Goal: Navigation & Orientation: Understand site structure

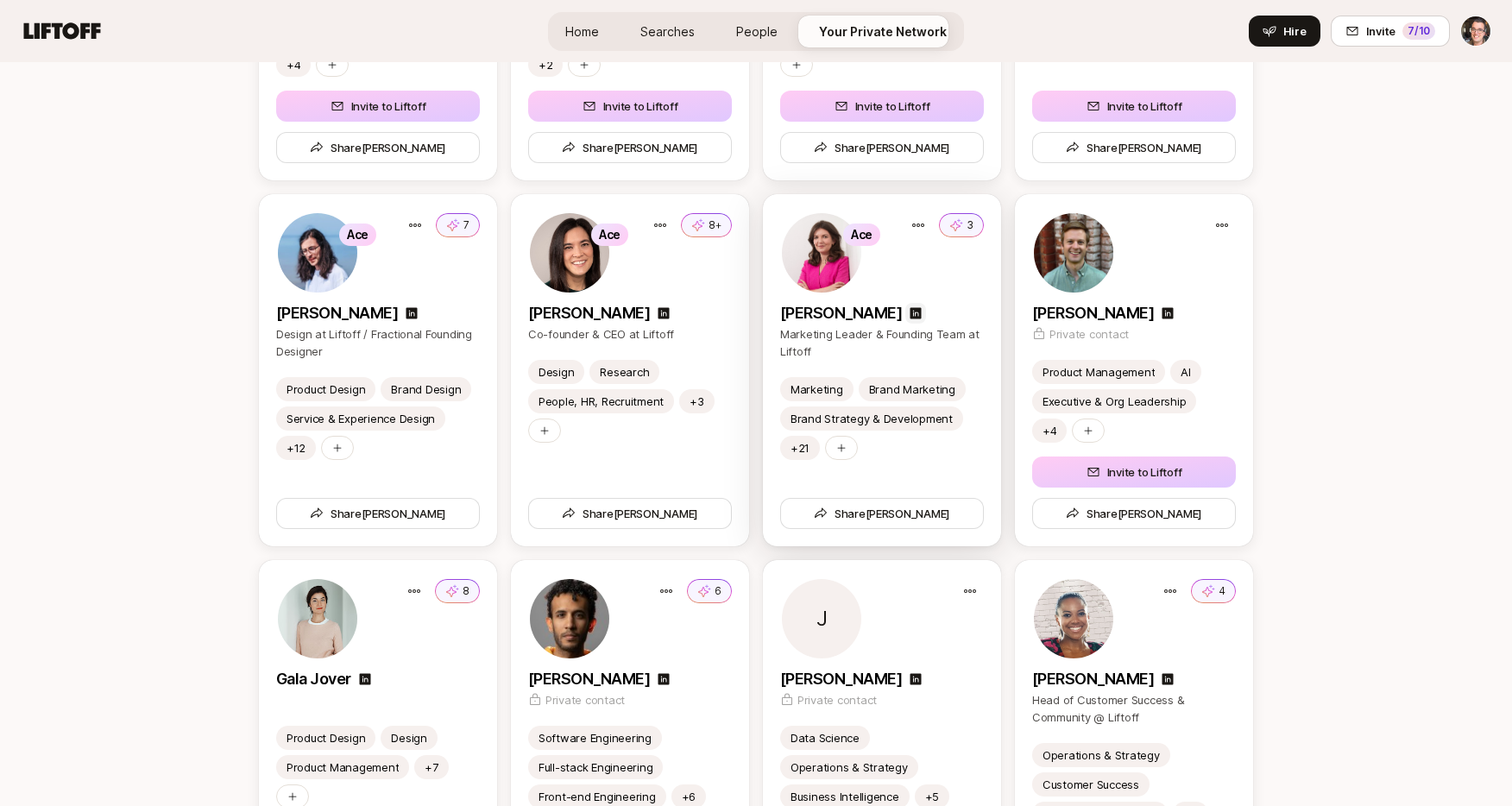
scroll to position [3446, 0]
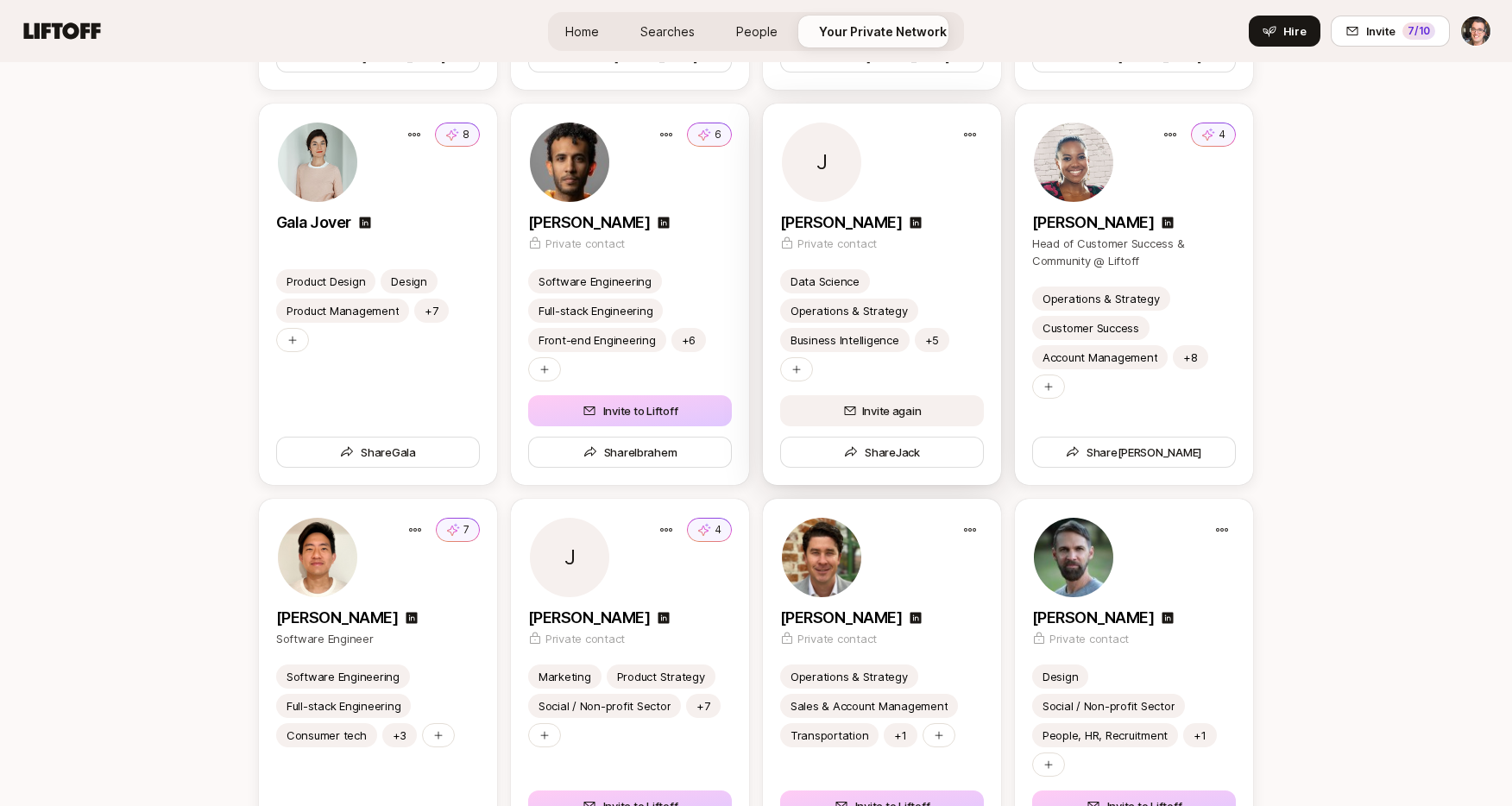
click at [880, 403] on span "Invite again" at bounding box center [881, 410] width 125 height 17
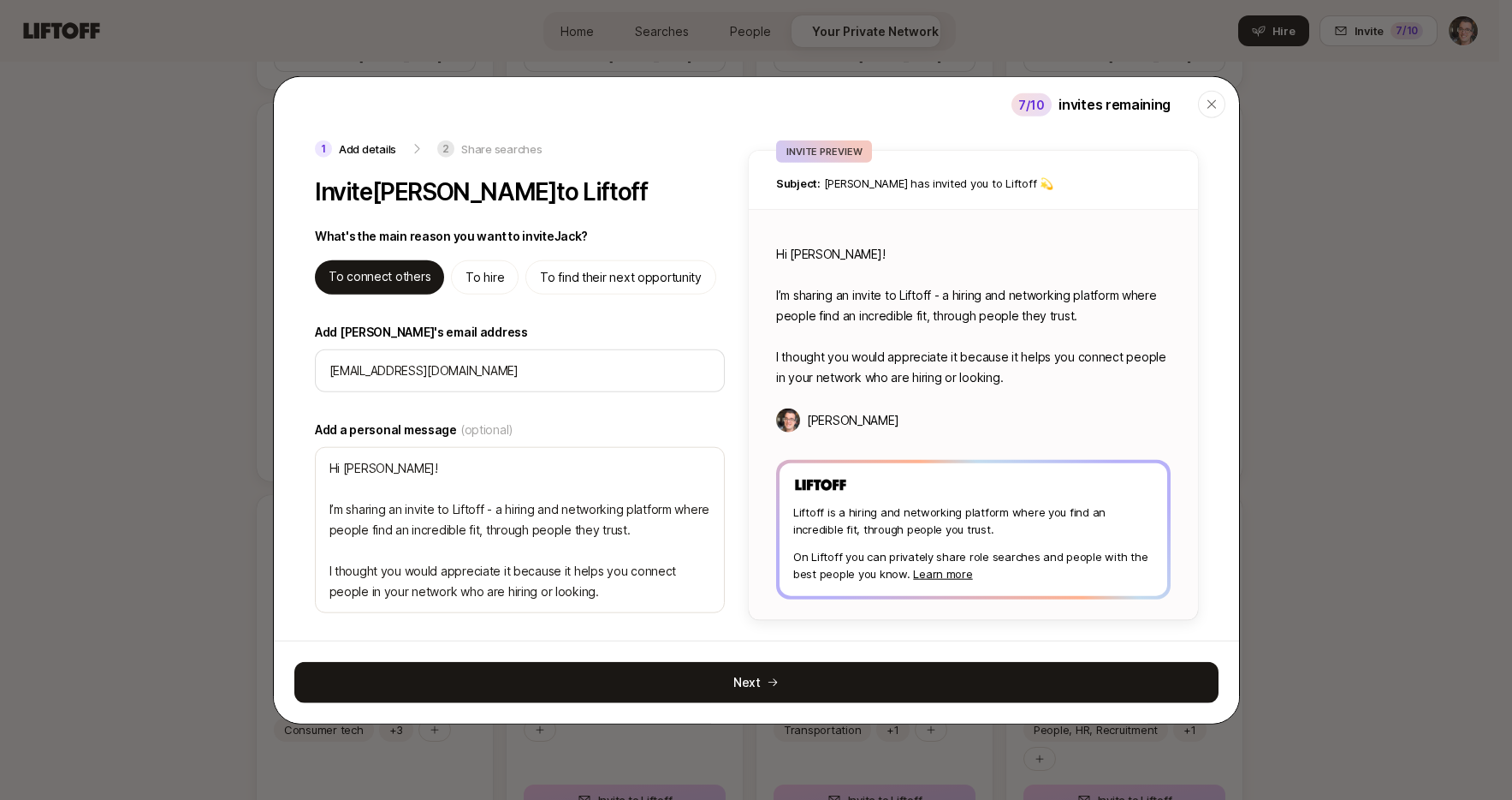
type textarea "x"
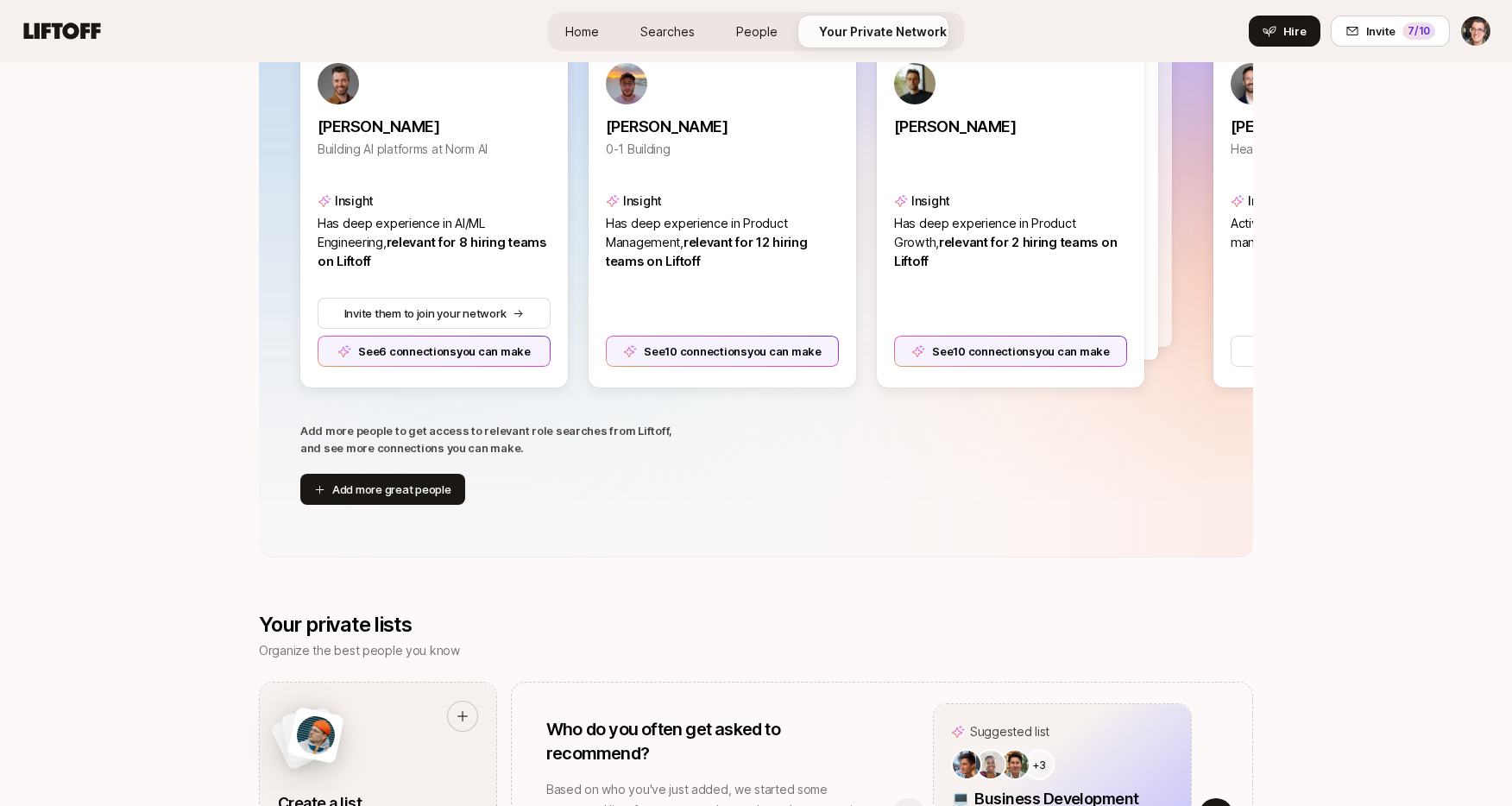
scroll to position [0, 0]
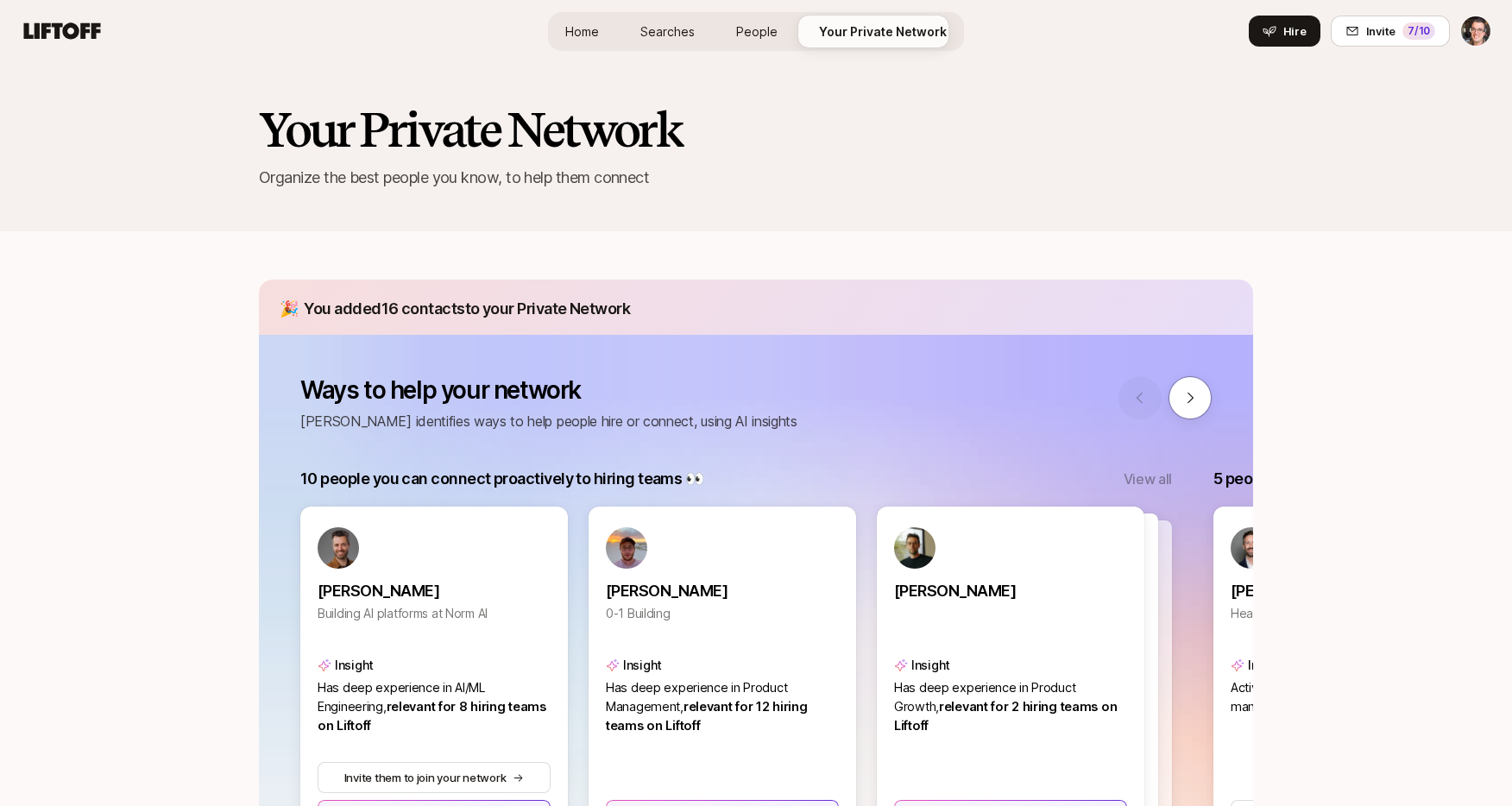
click at [779, 69] on div "Your Private Network Organize the best people you know, to help them connect" at bounding box center [756, 146] width 1512 height 169
click at [589, 35] on span "Home" at bounding box center [582, 31] width 34 height 18
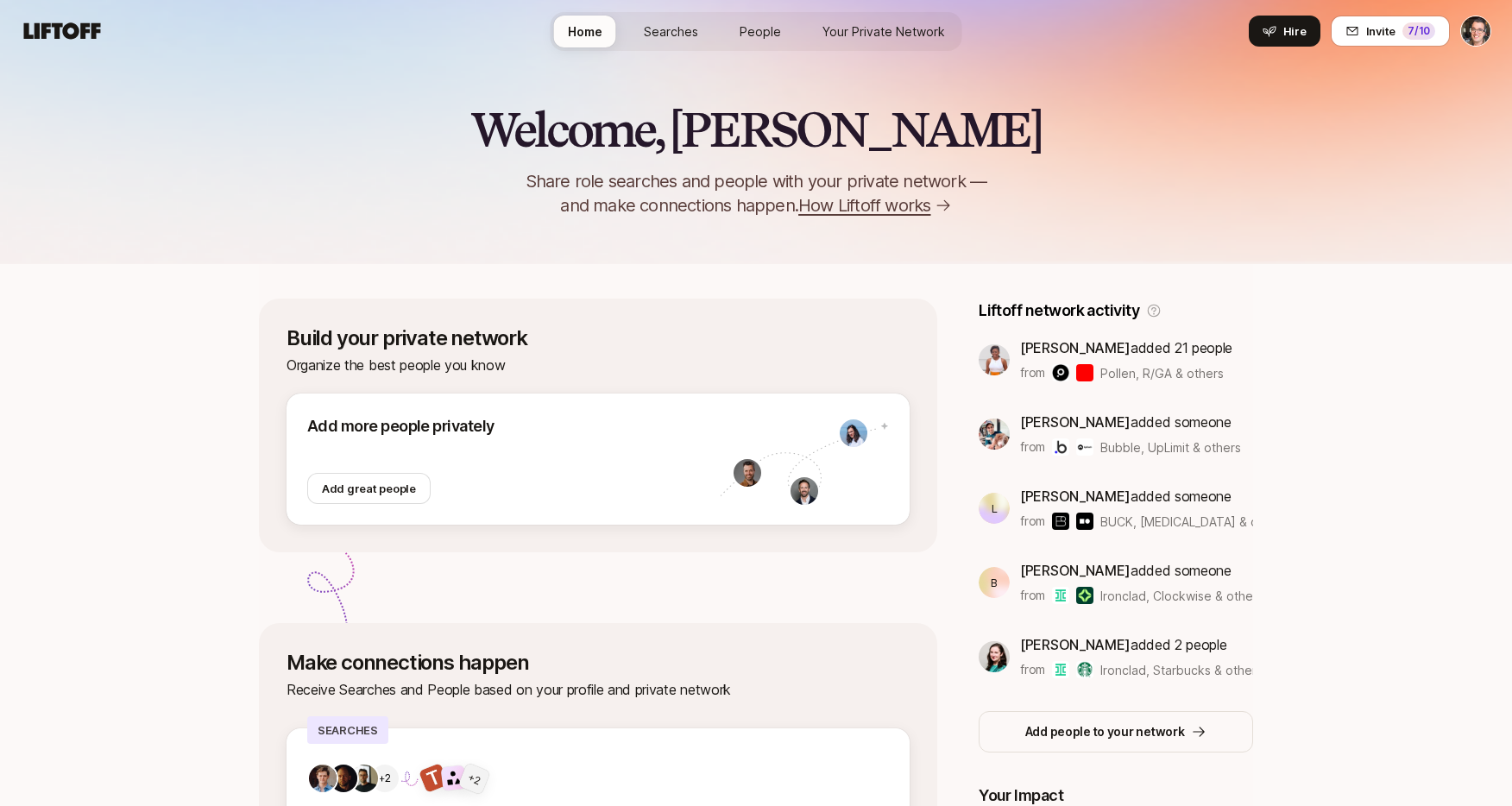
click at [741, 35] on span "People" at bounding box center [760, 31] width 41 height 18
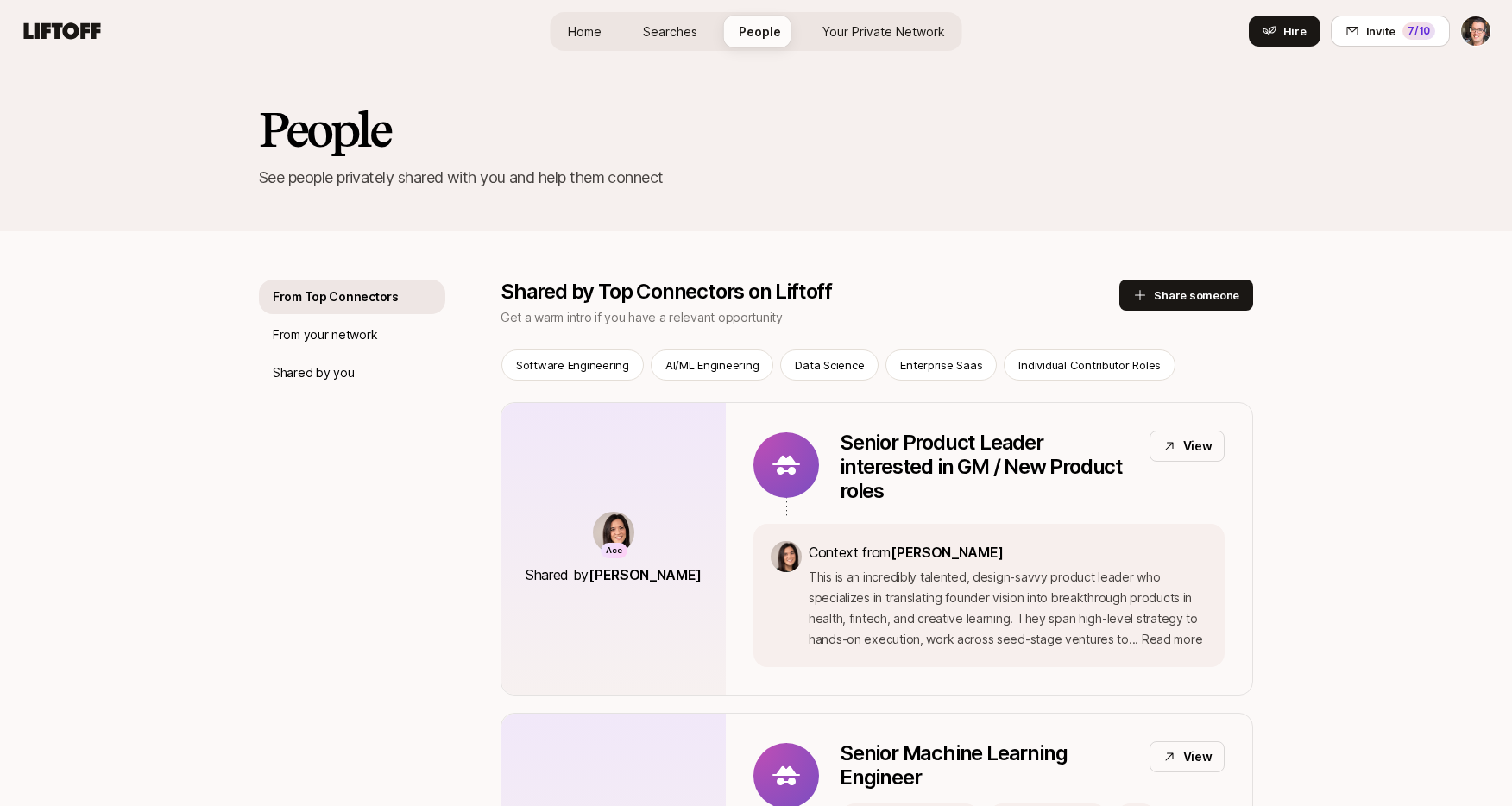
click at [592, 35] on span "Home" at bounding box center [585, 31] width 34 height 18
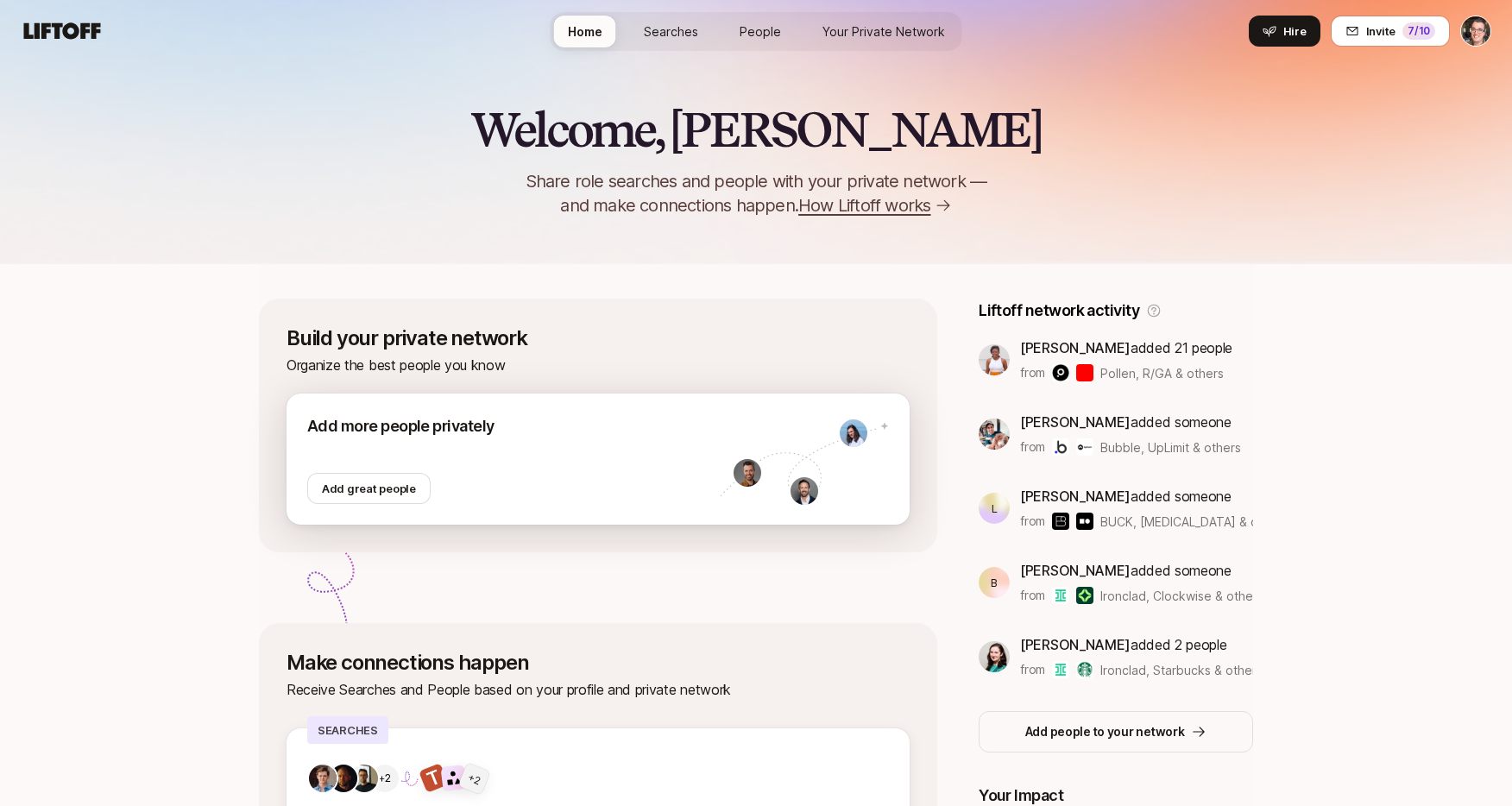
click at [509, 463] on div at bounding box center [513, 455] width 412 height 35
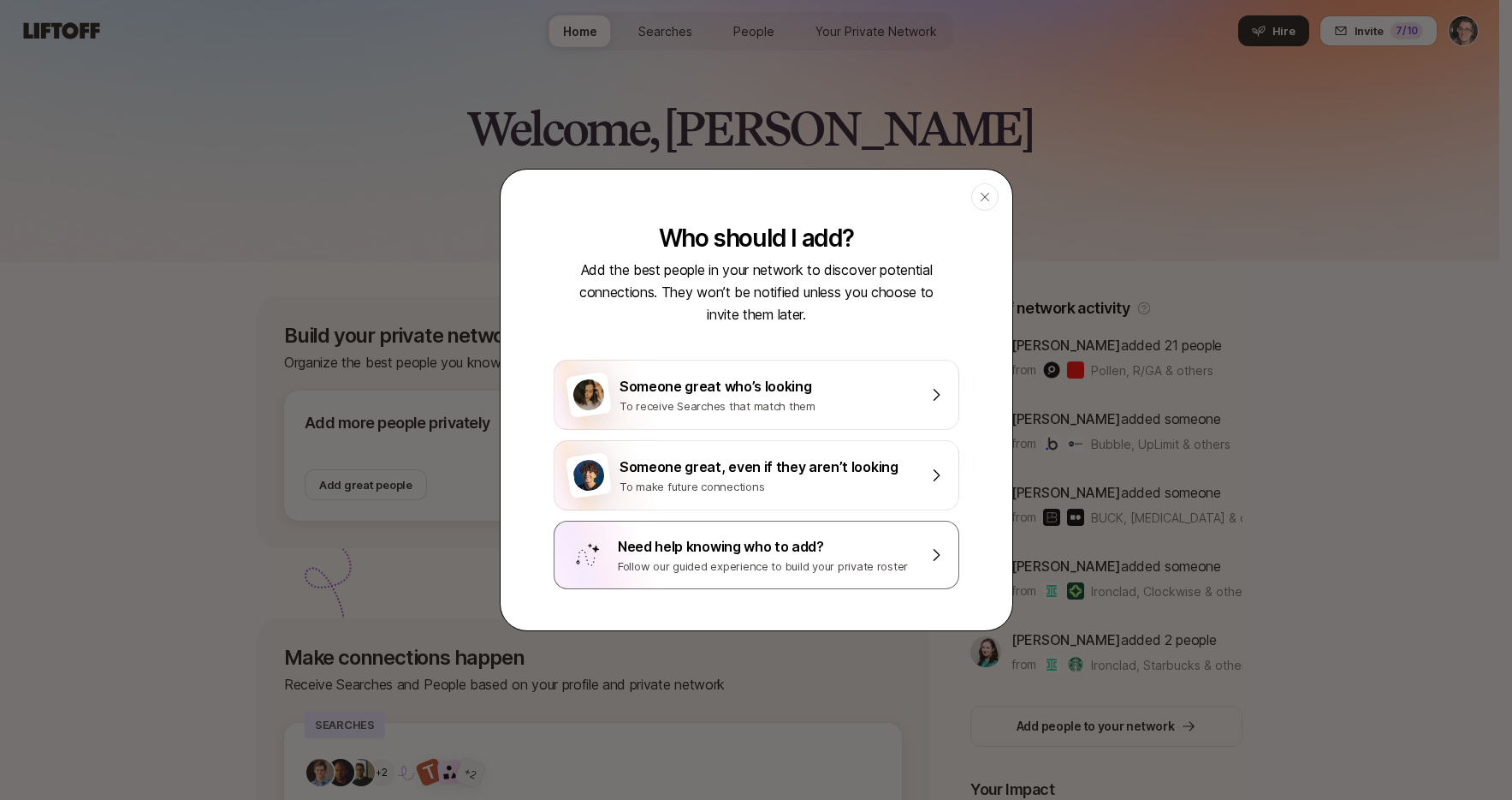
click at [650, 557] on div "Follow our guided experience to build your private roster" at bounding box center [768, 565] width 299 height 17
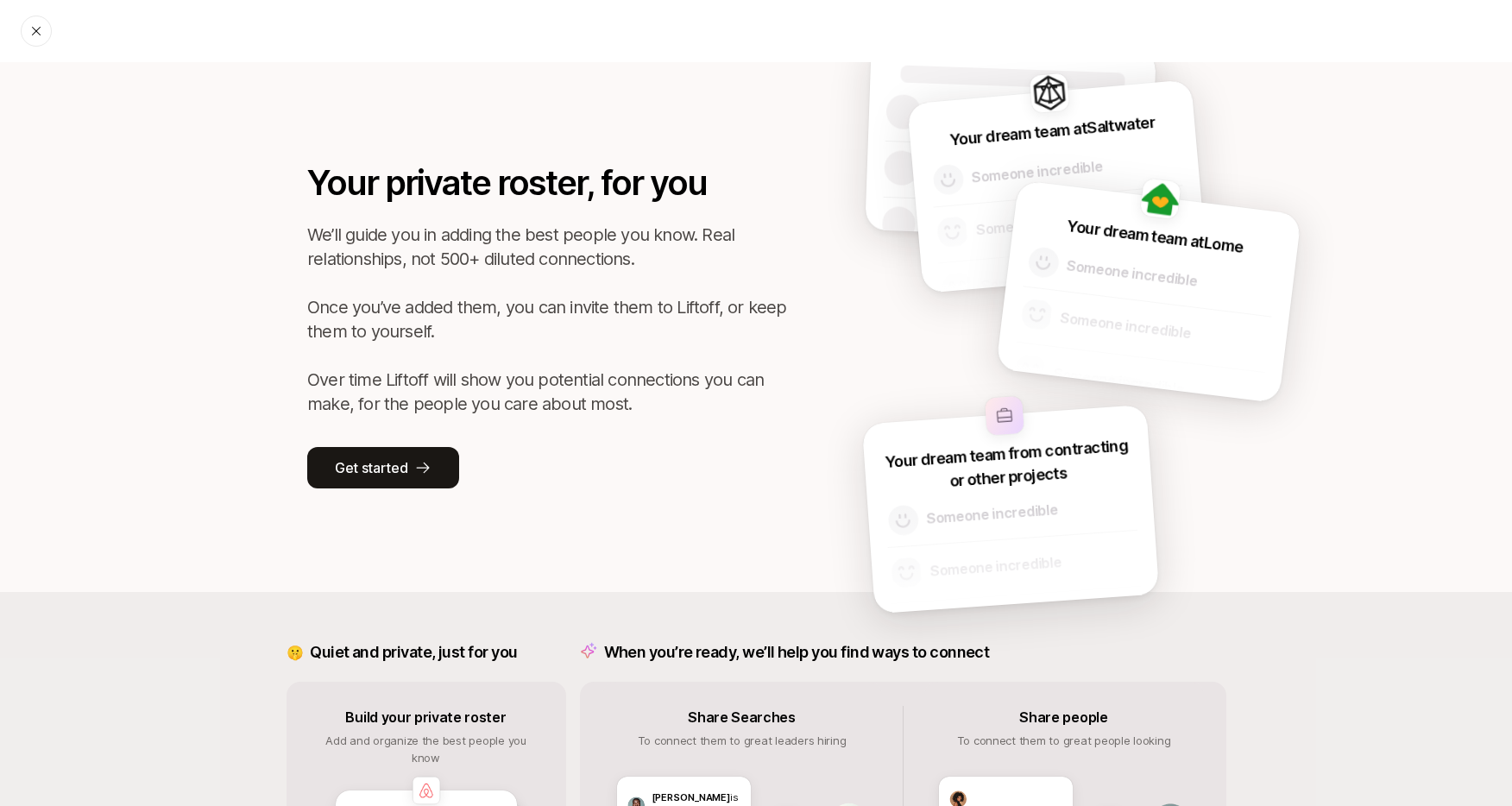
click at [35, 25] on icon at bounding box center [36, 30] width 13 height 13
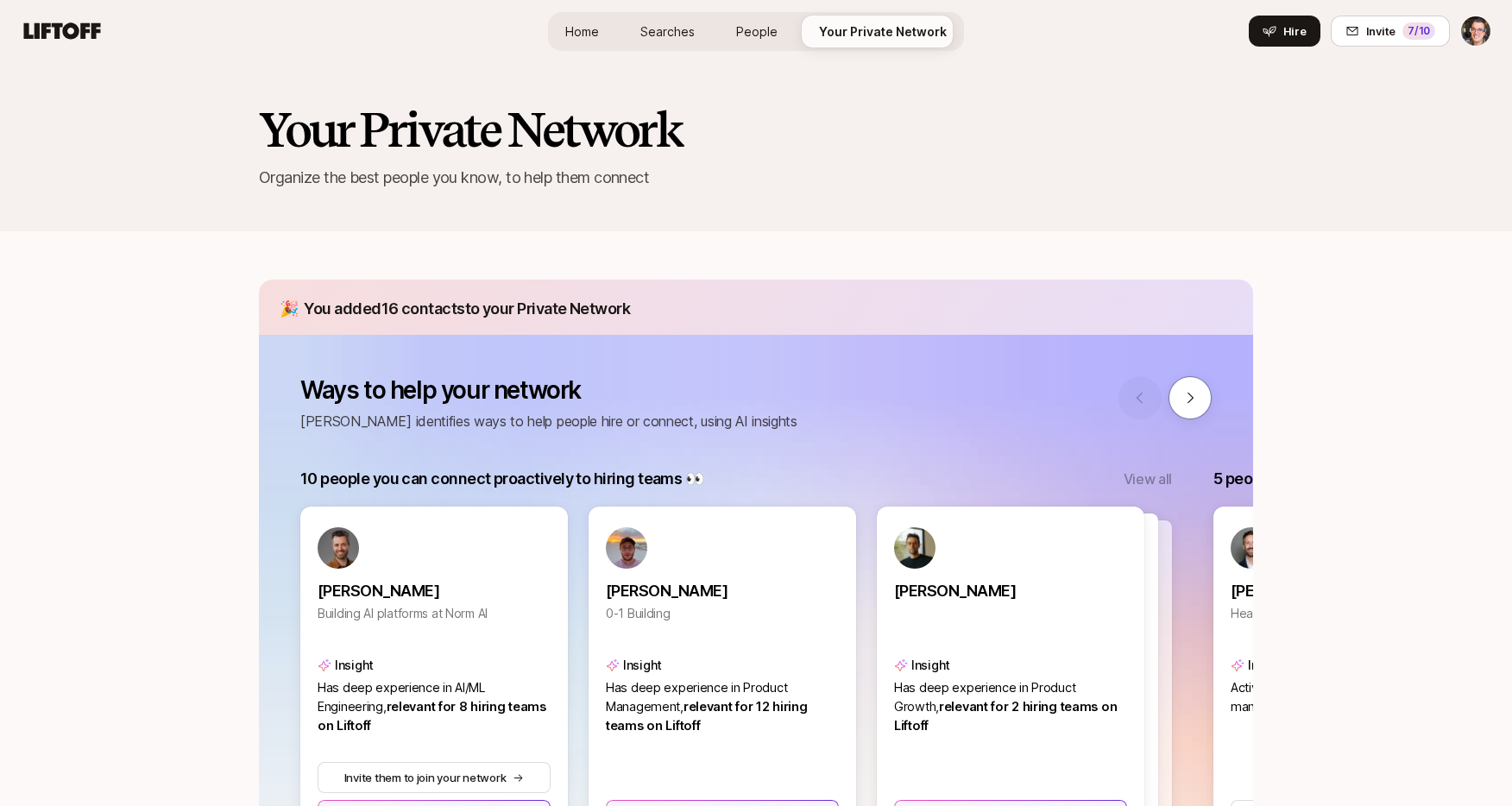
click at [597, 36] on span "Home" at bounding box center [582, 31] width 34 height 18
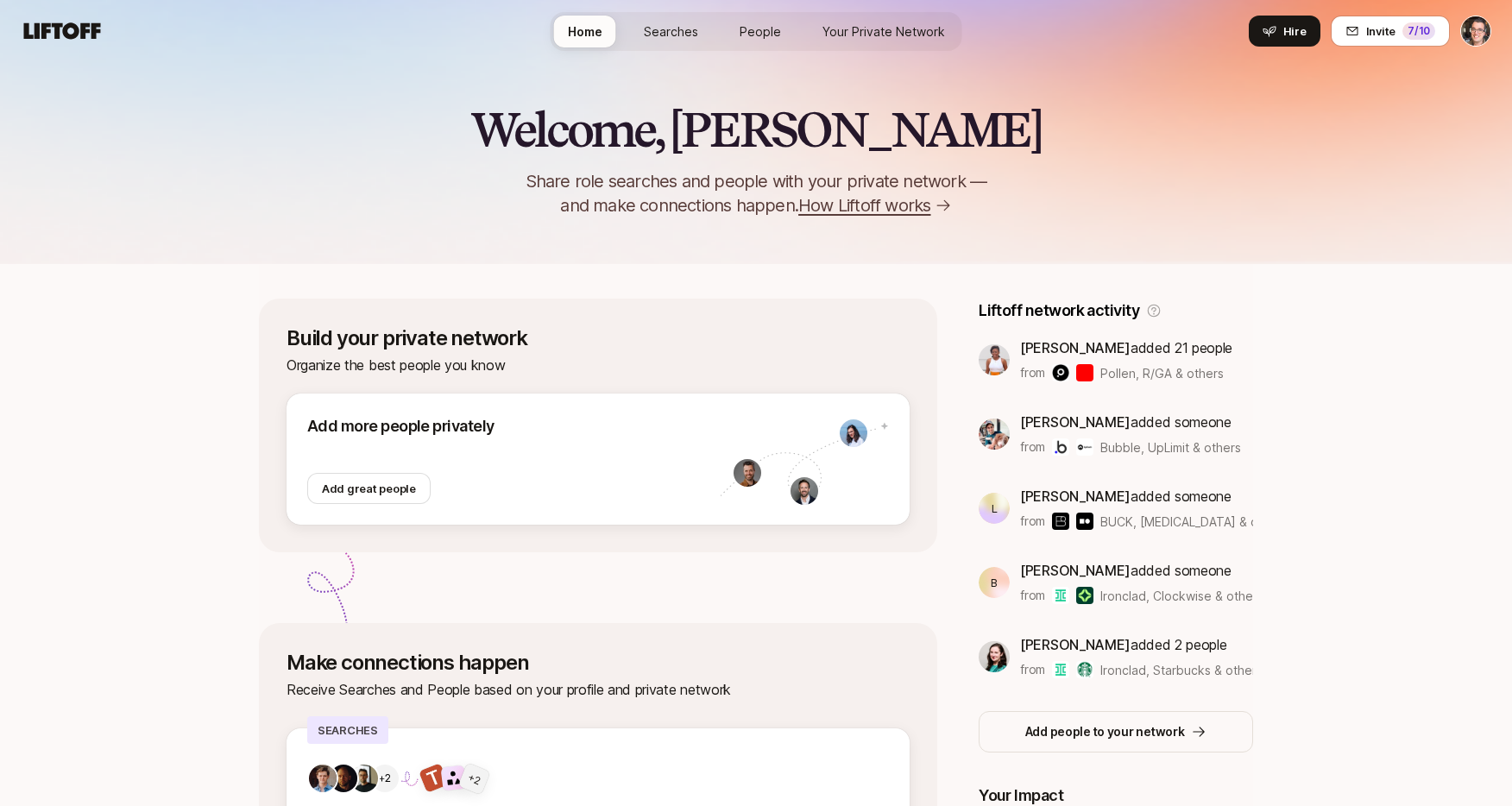
click at [653, 35] on span "Searches" at bounding box center [671, 31] width 55 height 18
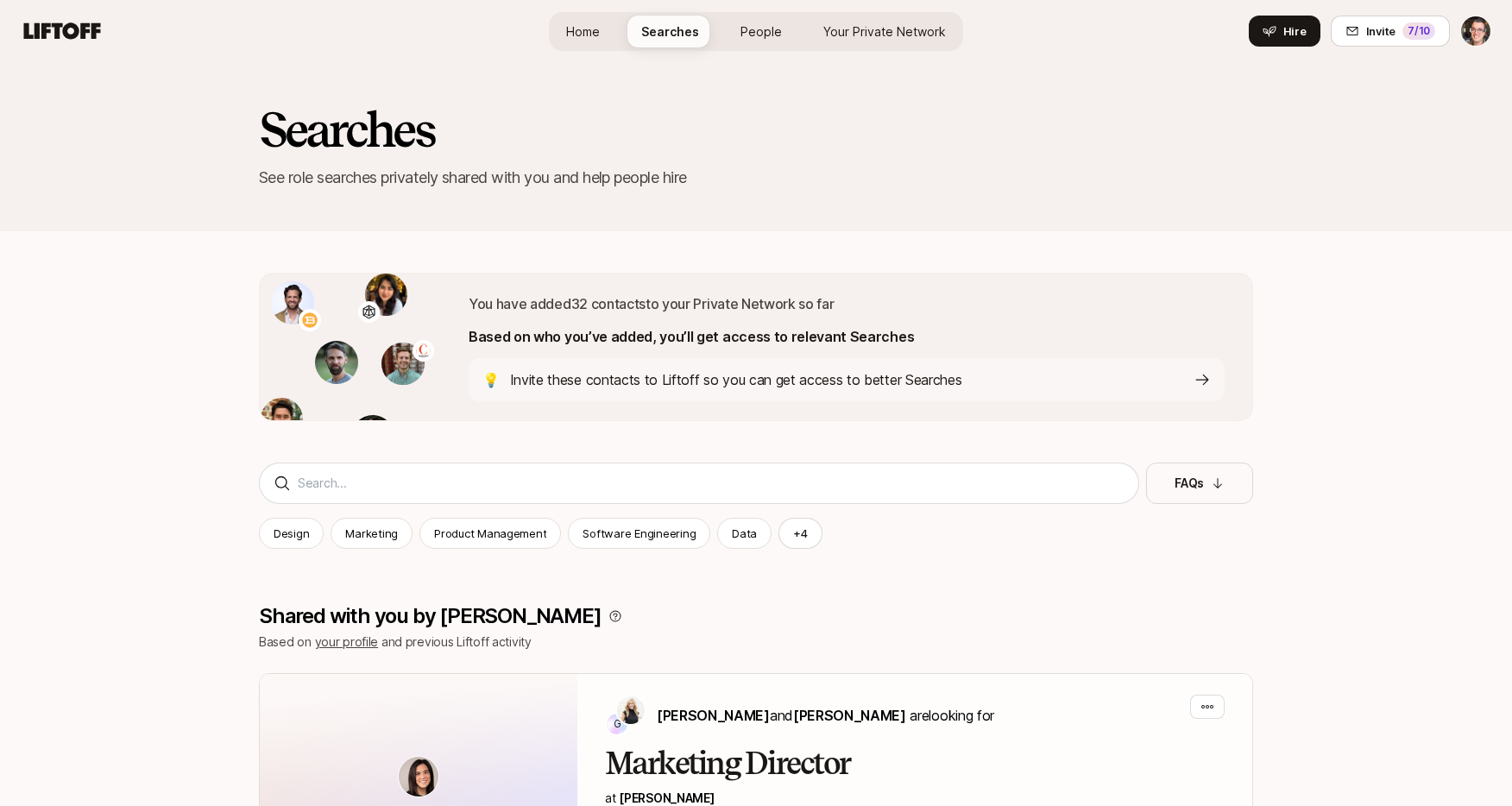
click at [753, 34] on span "People" at bounding box center [761, 31] width 41 height 18
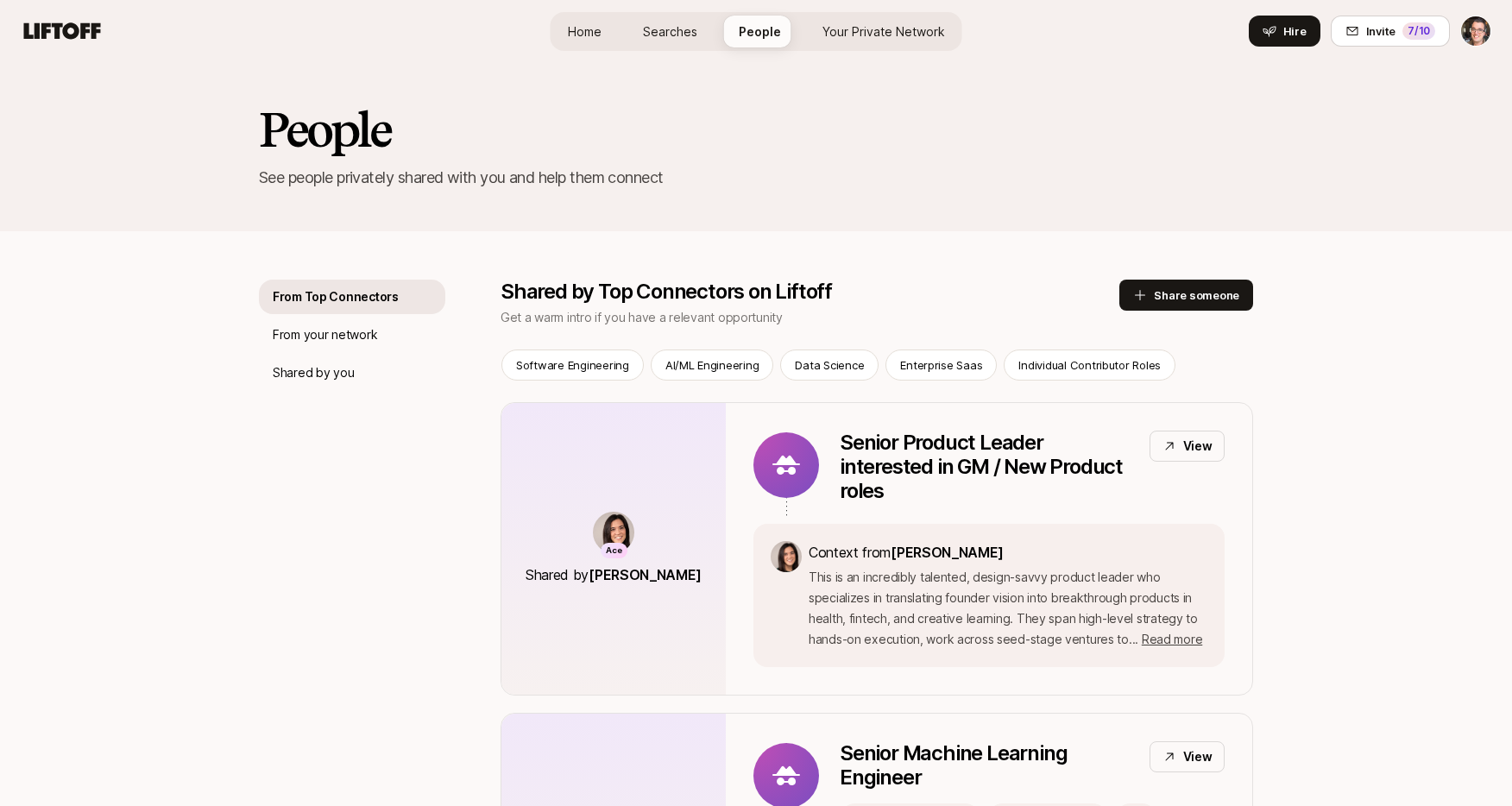
click at [874, 33] on span "Your Private Network" at bounding box center [883, 31] width 123 height 18
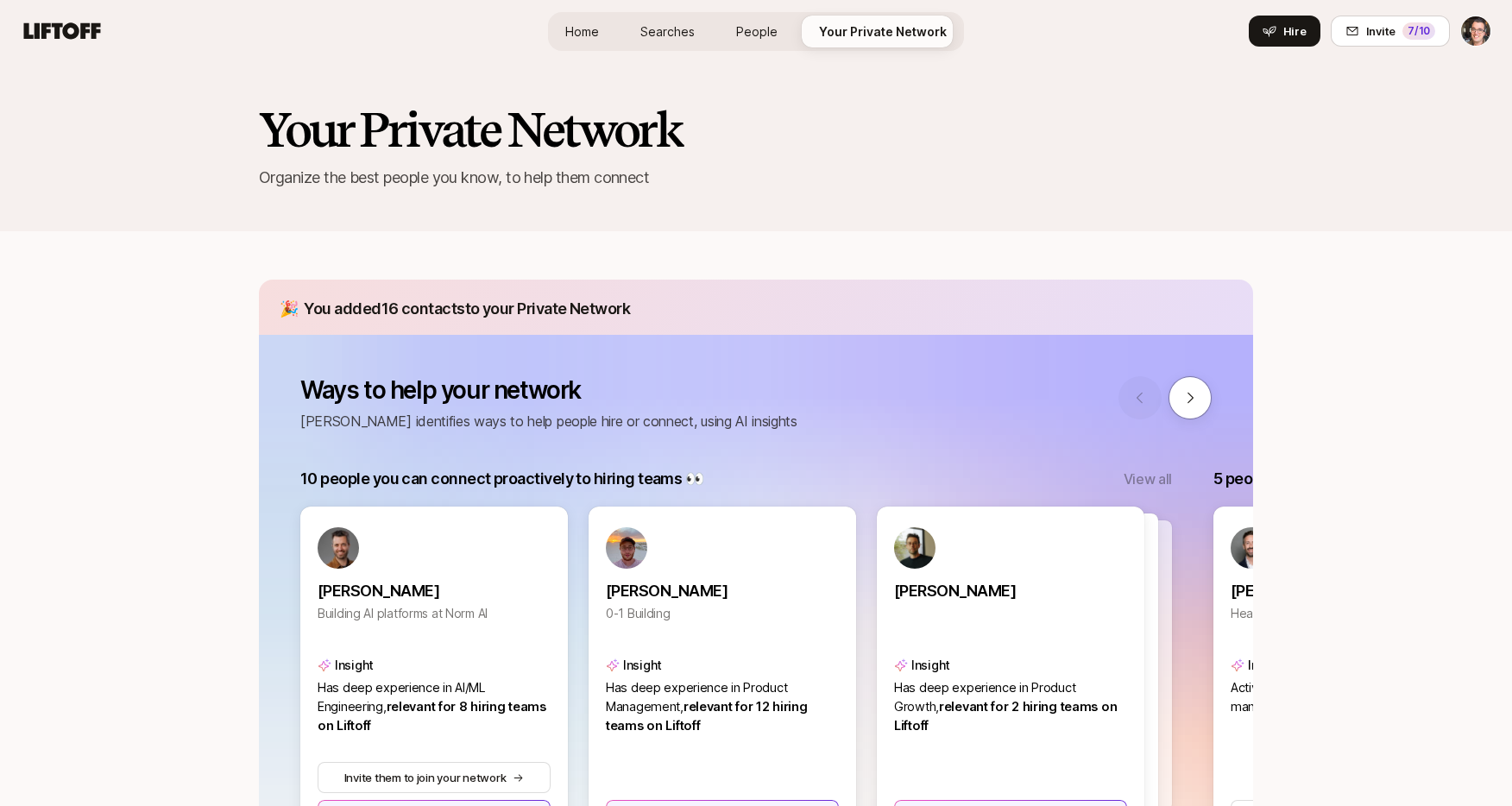
click at [588, 35] on span "Home" at bounding box center [582, 31] width 34 height 18
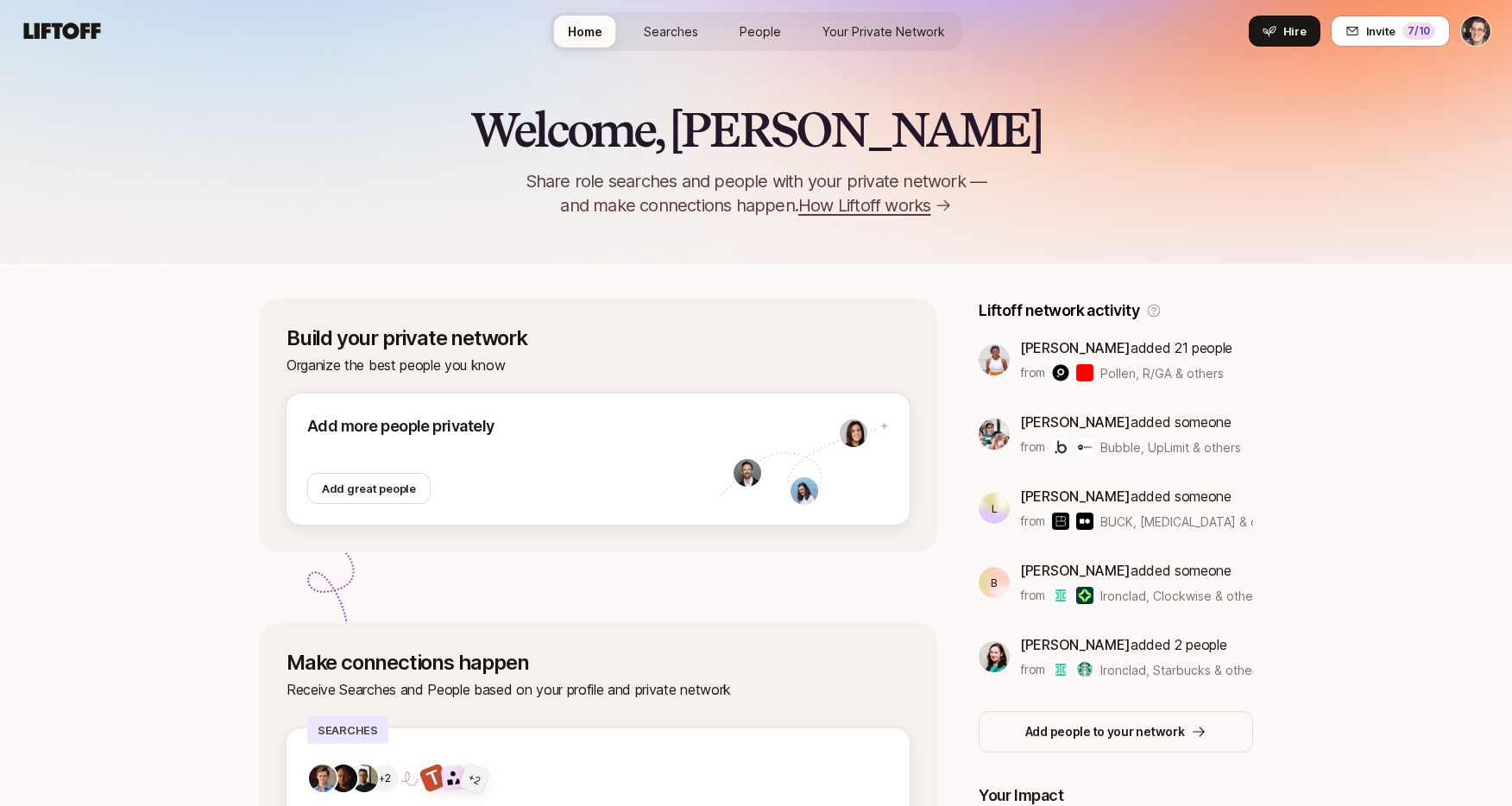
click at [658, 37] on span "Searches" at bounding box center [671, 31] width 55 height 18
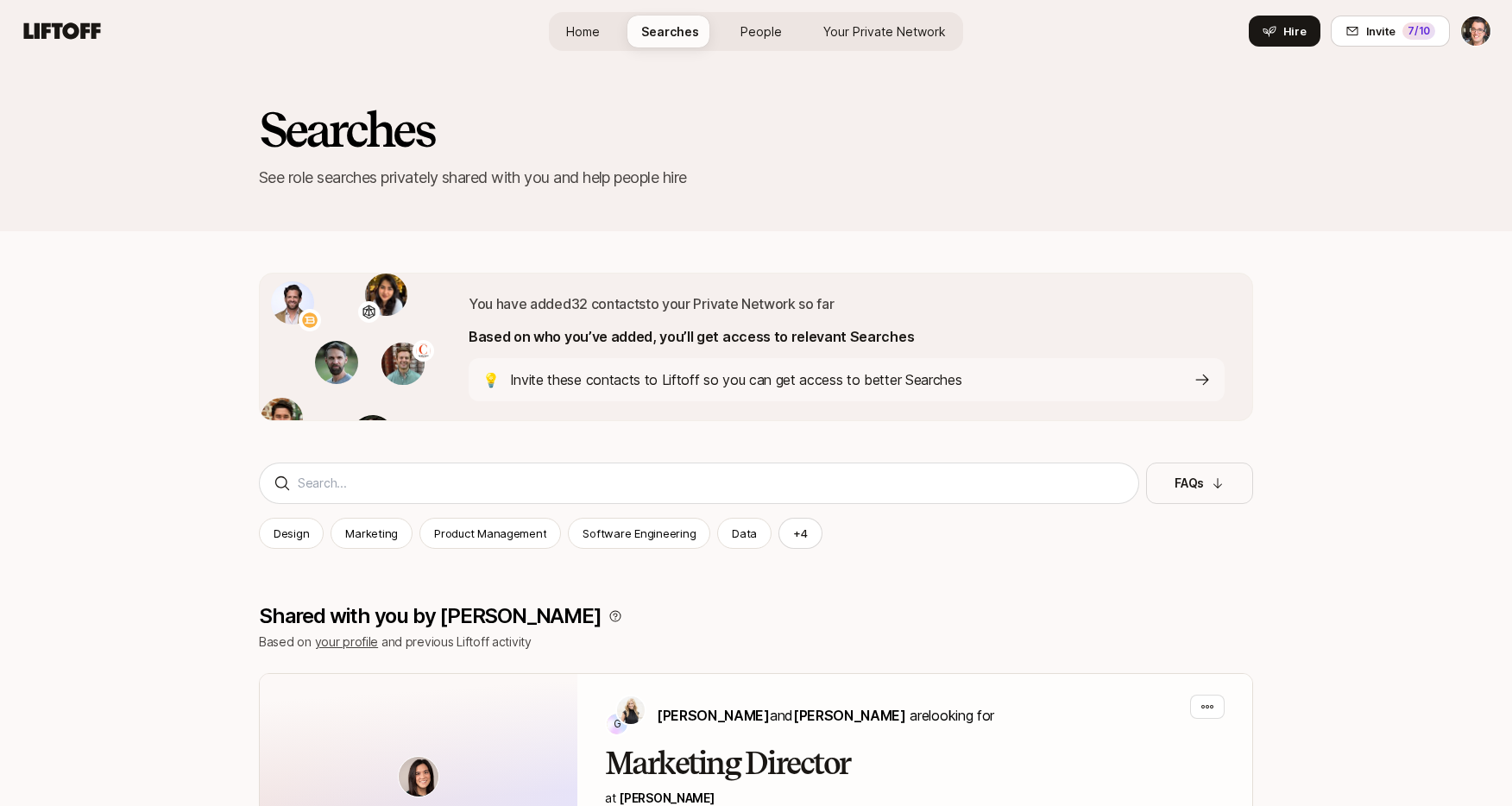
click at [760, 38] on span "People" at bounding box center [761, 31] width 41 height 18
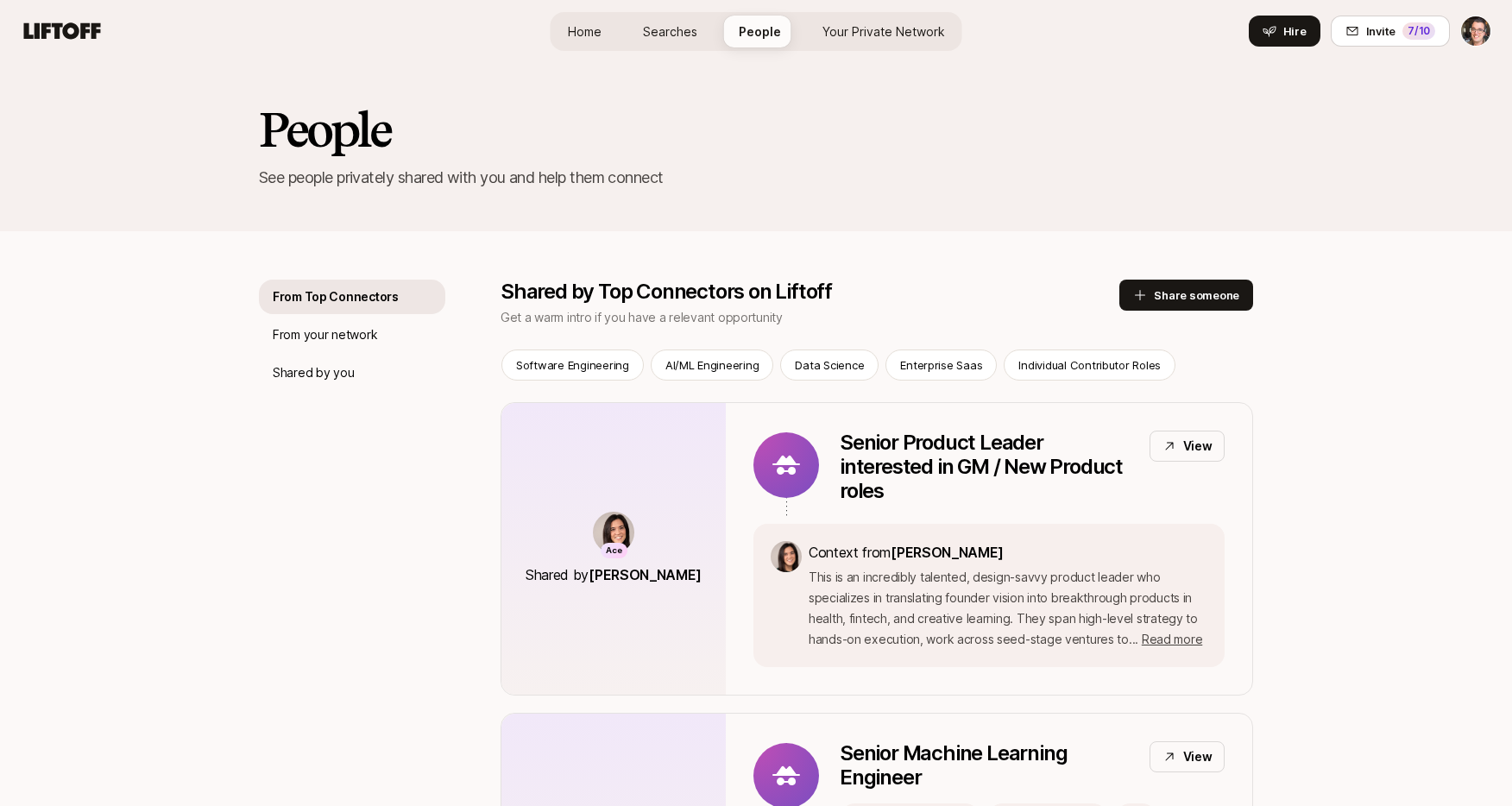
drag, startPoint x: 828, startPoint y: 32, endPoint x: 801, endPoint y: 30, distance: 27.1
click at [828, 32] on span "Your Private Network" at bounding box center [883, 31] width 123 height 18
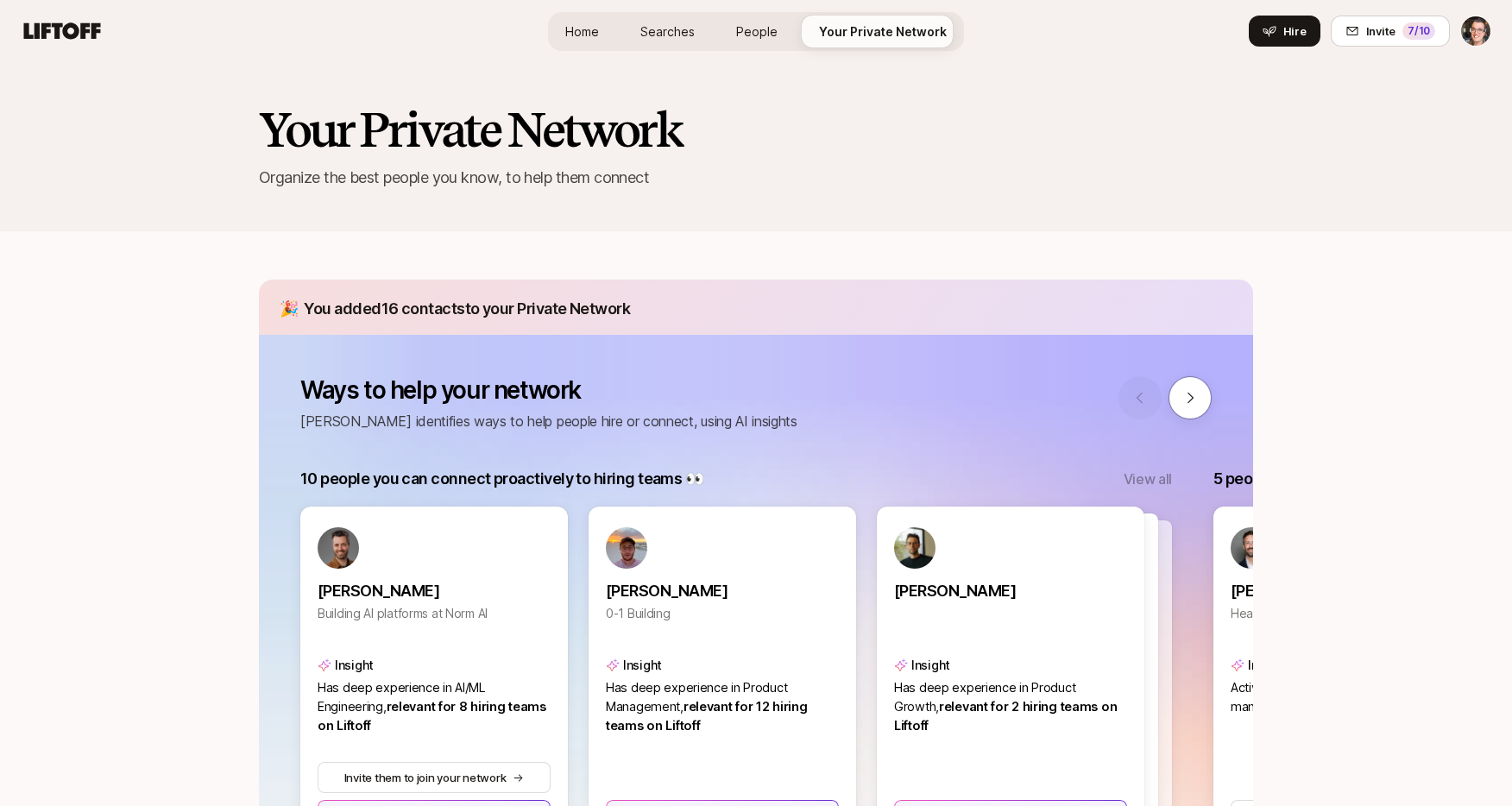
click at [81, 26] on icon at bounding box center [62, 30] width 82 height 24
